Goal: Information Seeking & Learning: Learn about a topic

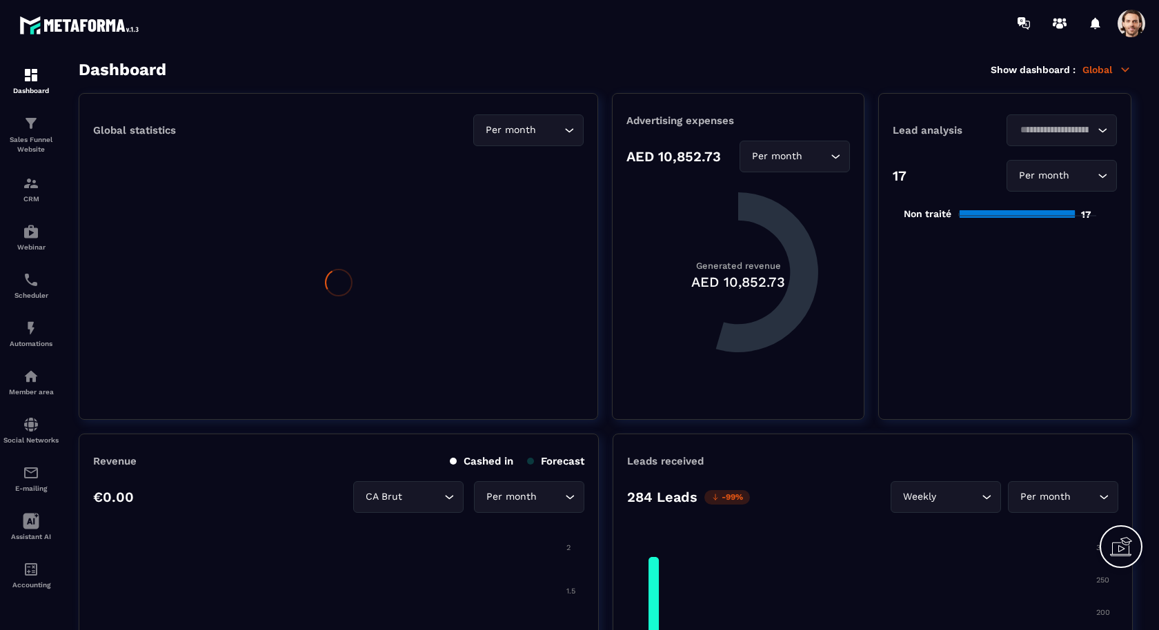
click at [1099, 76] on div "Dashboard Show dashboard : Global" at bounding box center [605, 69] width 1052 height 19
click at [1102, 69] on p "Global" at bounding box center [1106, 69] width 49 height 12
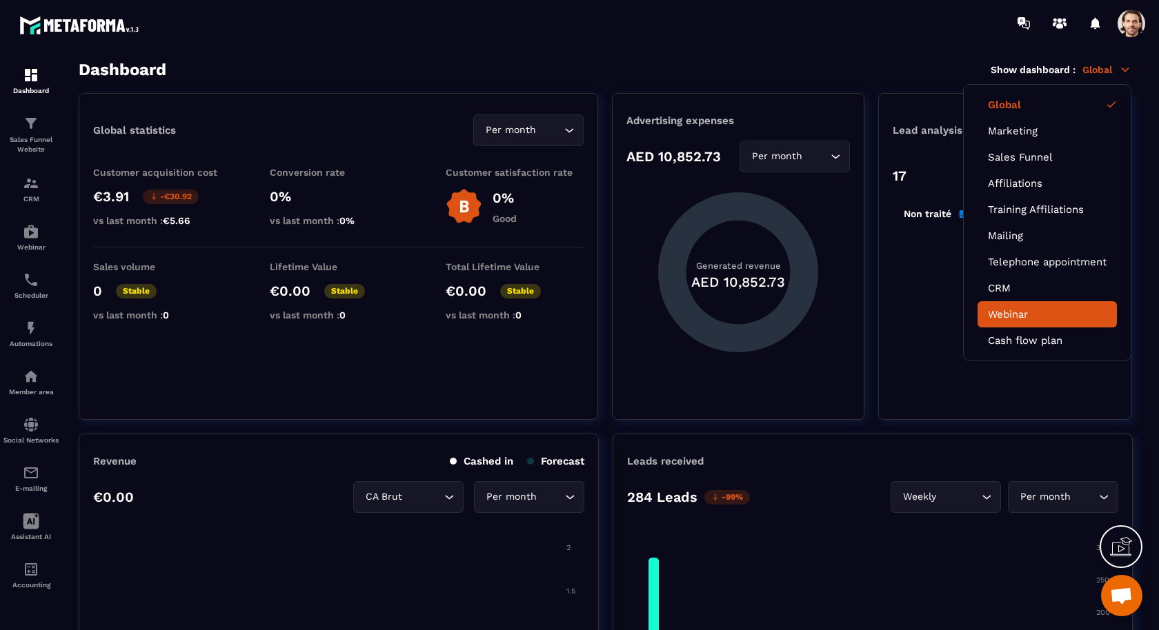
click at [1019, 317] on link "Webinar" at bounding box center [1047, 314] width 119 height 12
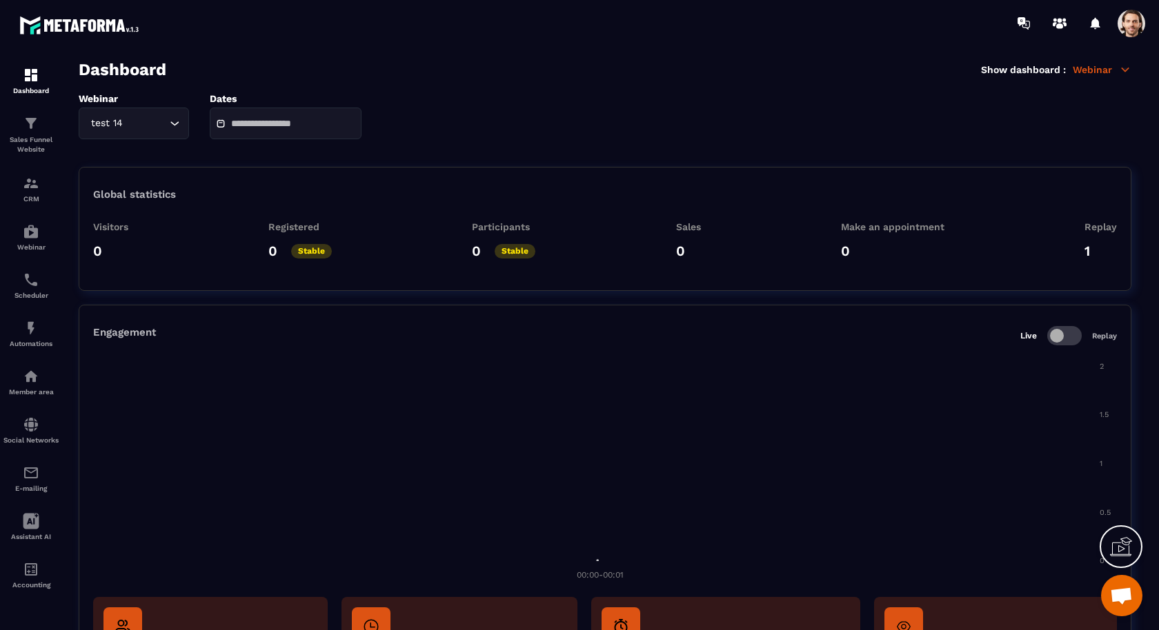
click at [170, 122] on icon "Search for option" at bounding box center [175, 124] width 14 height 14
click at [164, 182] on p "Comment transformer votre épargne en un revenus mensuels stables" at bounding box center [133, 180] width 81 height 14
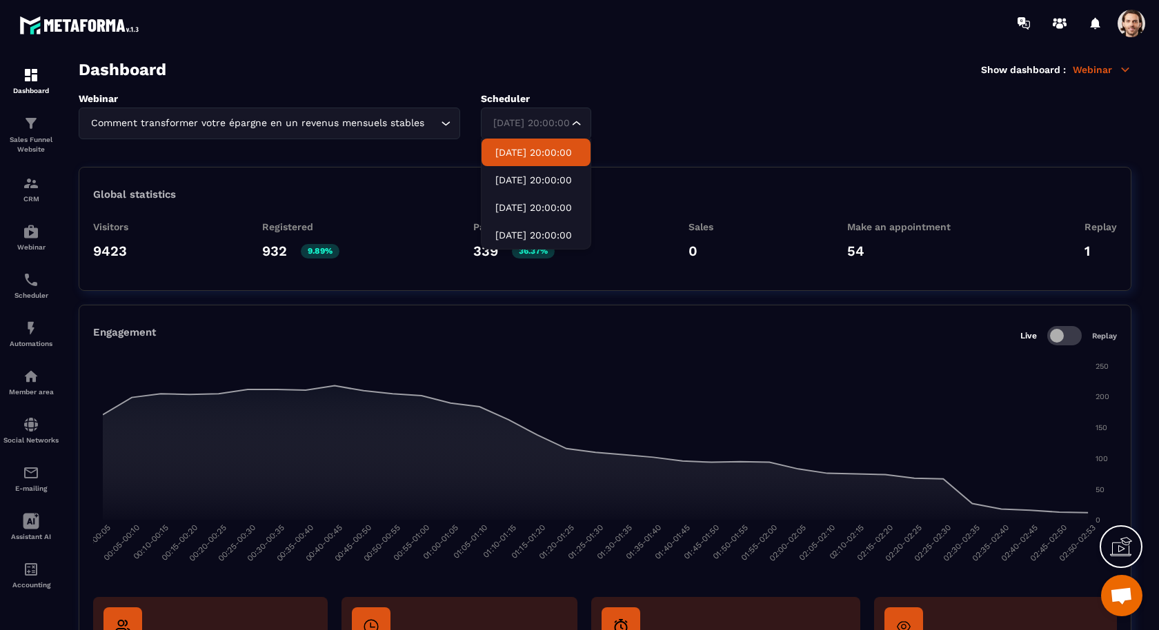
click at [593, 127] on div "Webinar Comment transformer votre épargne en un revenus mensuels stables Loadin…" at bounding box center [605, 116] width 1052 height 46
click at [557, 229] on p "[DATE] 20:00:00" at bounding box center [535, 235] width 81 height 14
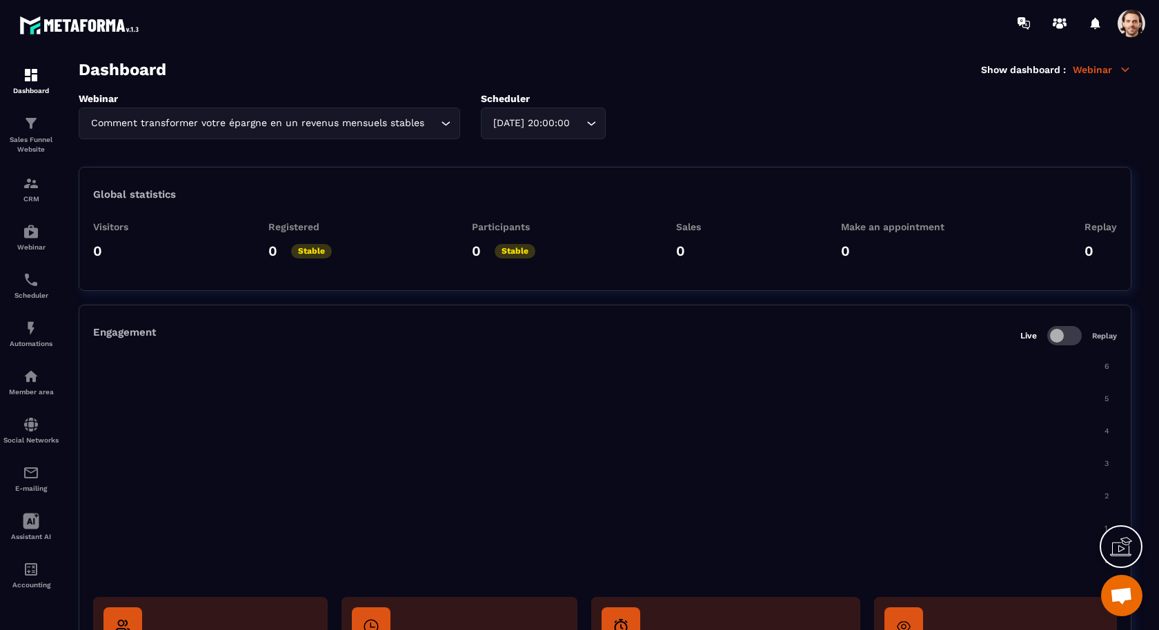
click at [572, 132] on div "[DATE] 20:00:00 Loading..." at bounding box center [543, 124] width 125 height 32
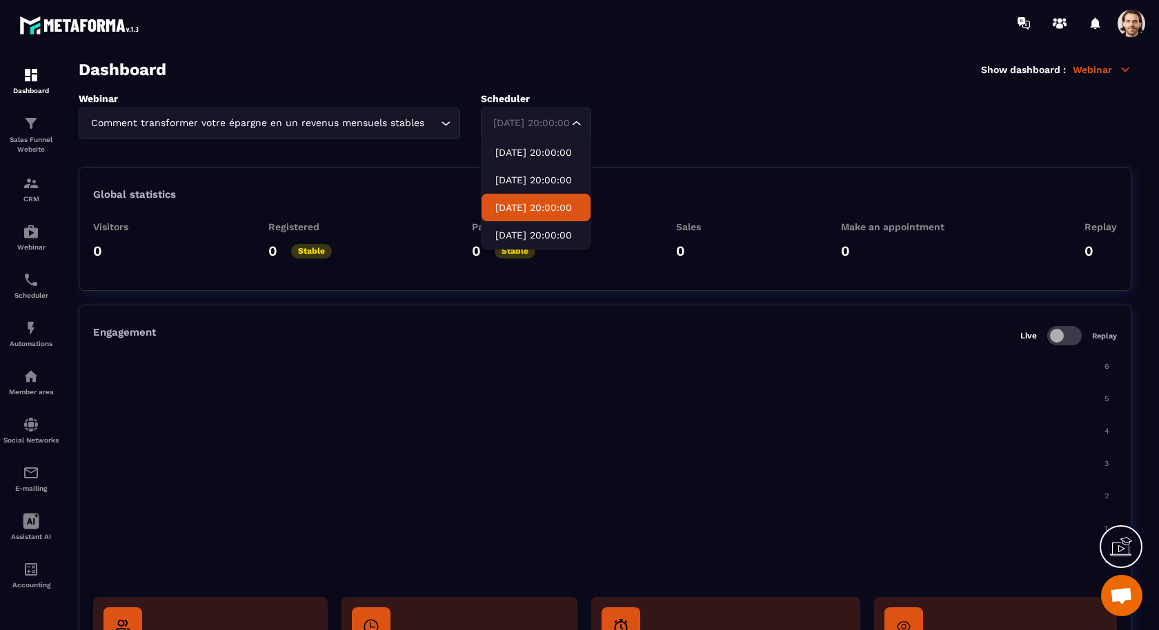
click at [549, 208] on p "[DATE] 20:00:00" at bounding box center [535, 208] width 81 height 14
